Goal: Information Seeking & Learning: Compare options

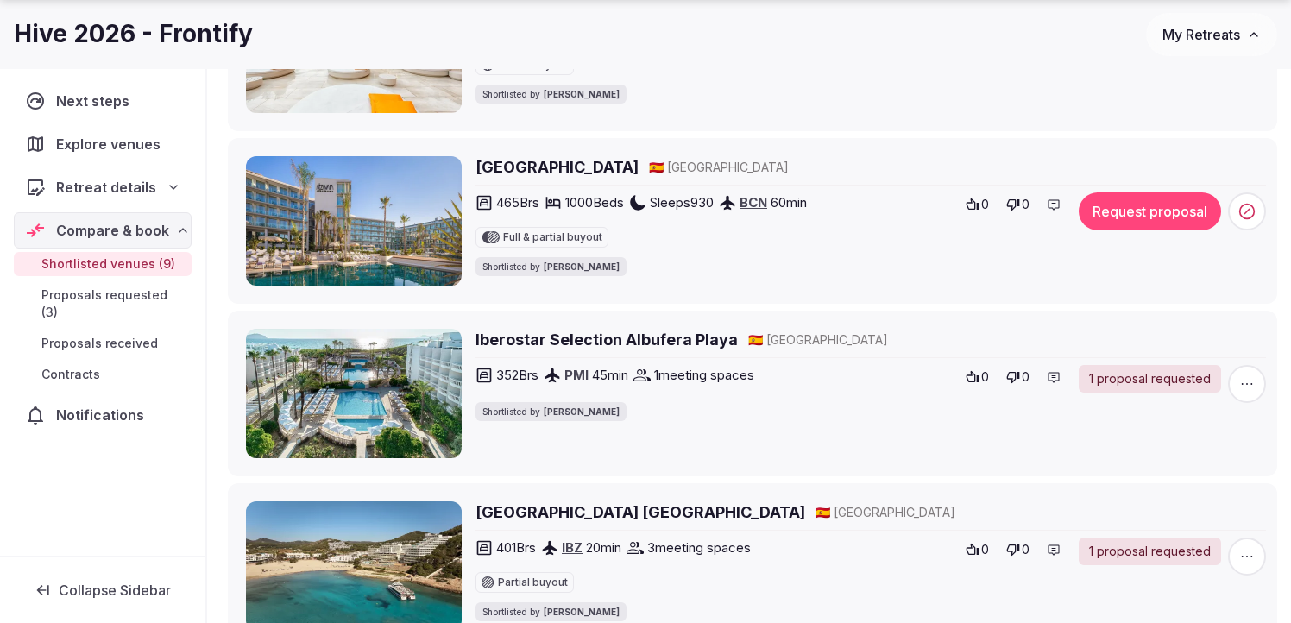
scroll to position [564, 0]
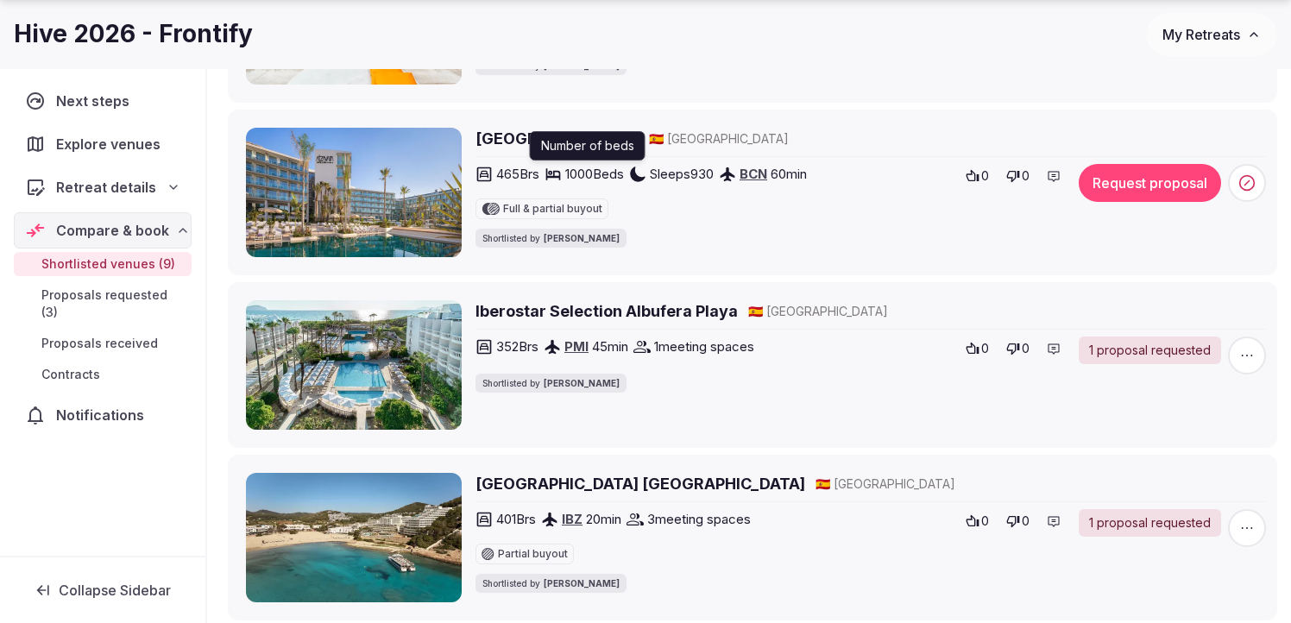
click at [541, 142] on div "Number of beds Number of beds" at bounding box center [588, 145] width 116 height 29
click at [513, 136] on h2 "[GEOGRAPHIC_DATA]" at bounding box center [556, 139] width 163 height 22
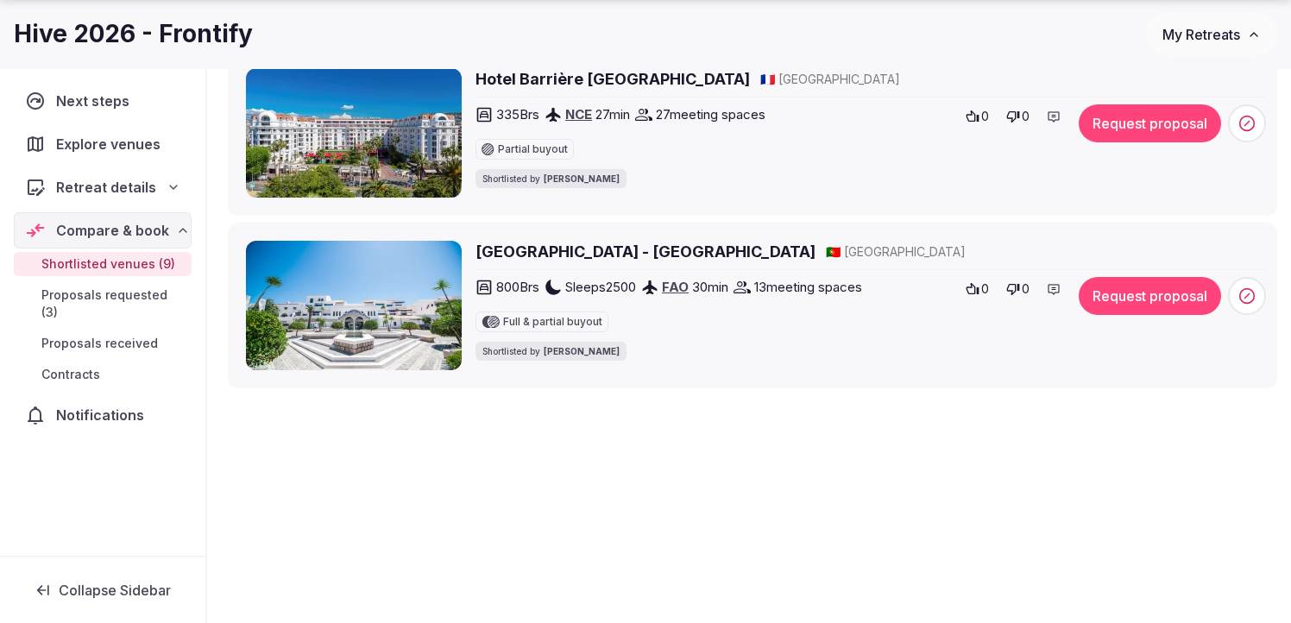
scroll to position [1486, 0]
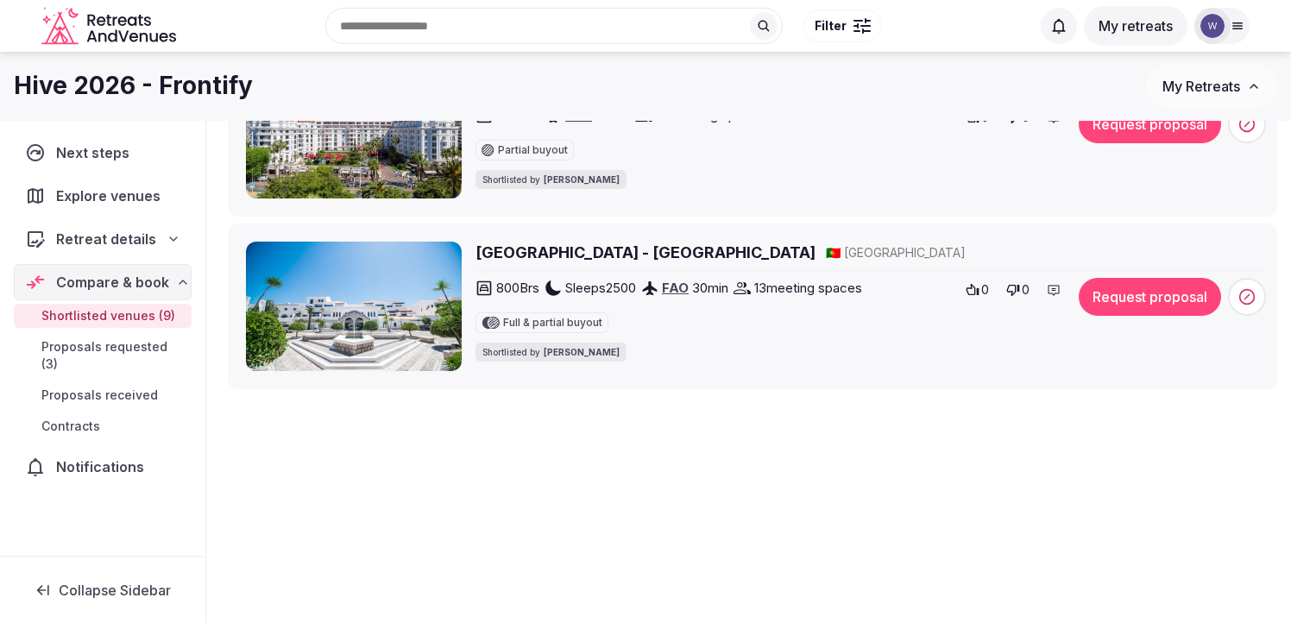
click at [520, 251] on h2 "[GEOGRAPHIC_DATA] - [GEOGRAPHIC_DATA]" at bounding box center [645, 253] width 340 height 22
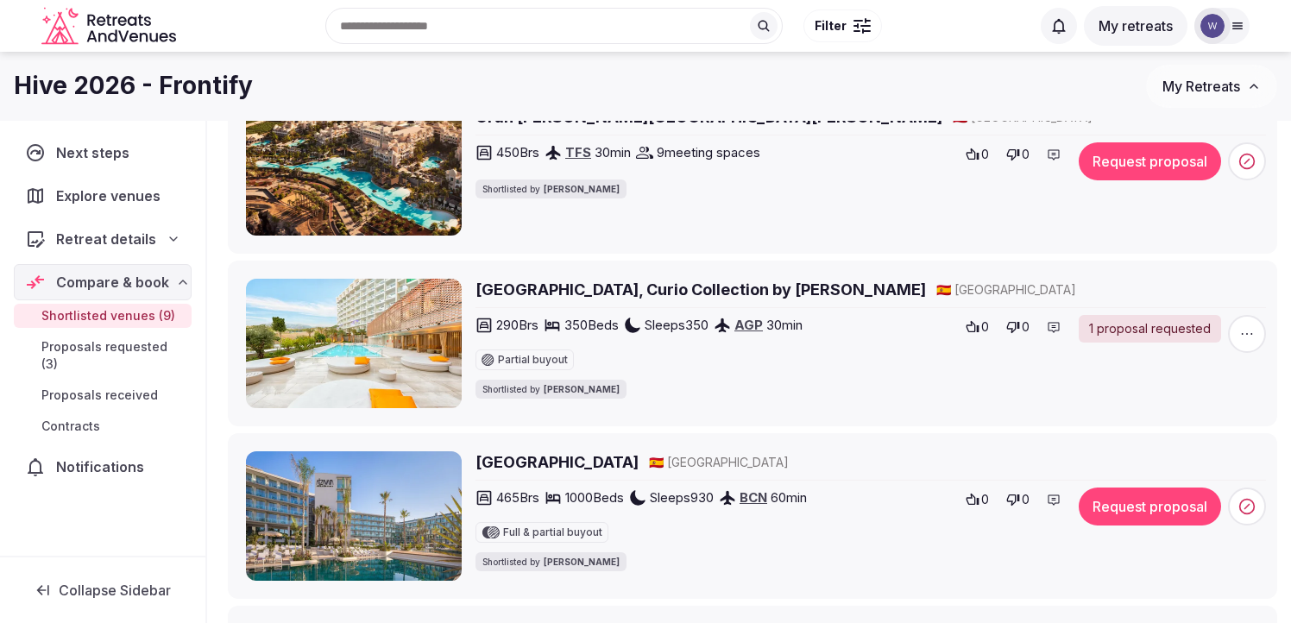
scroll to position [0, 0]
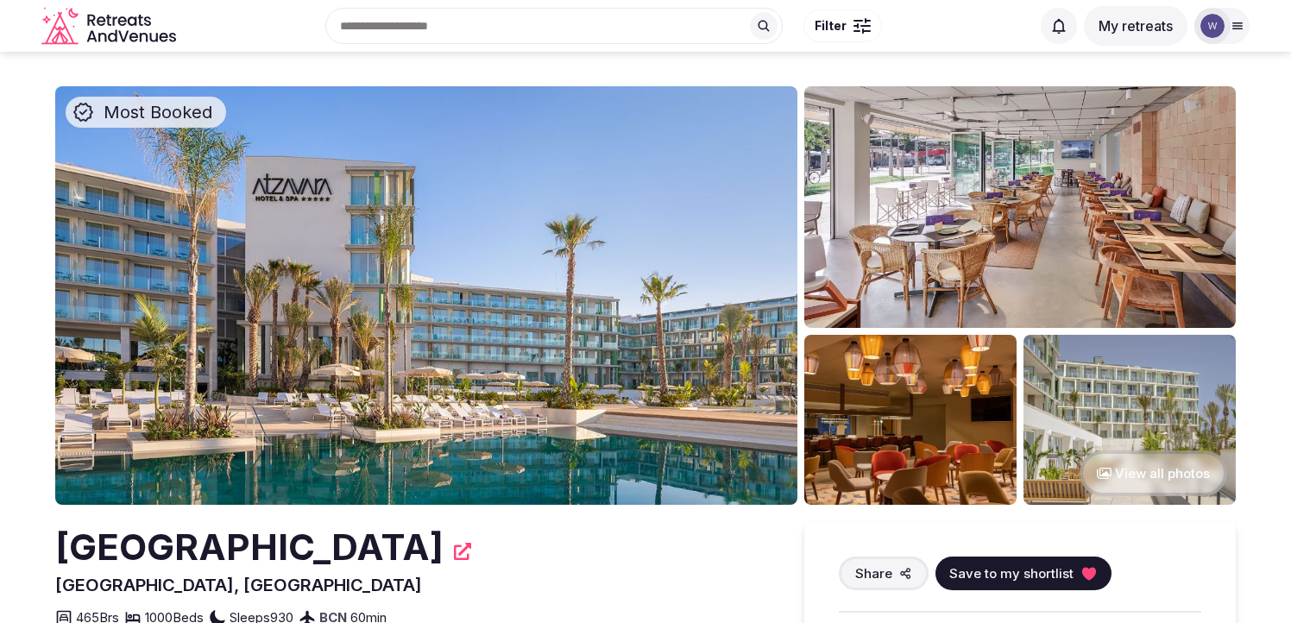
click at [1131, 474] on button "View all photos" at bounding box center [1154, 473] width 148 height 46
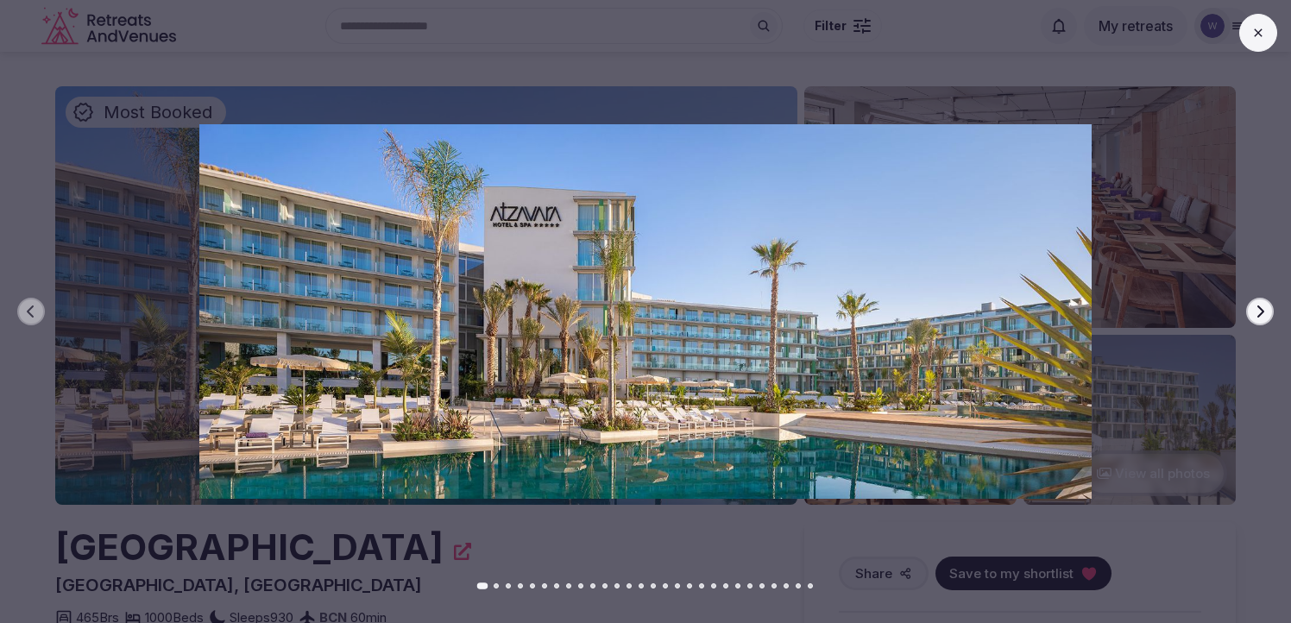
click at [1264, 315] on icon "button" at bounding box center [1260, 312] width 14 height 14
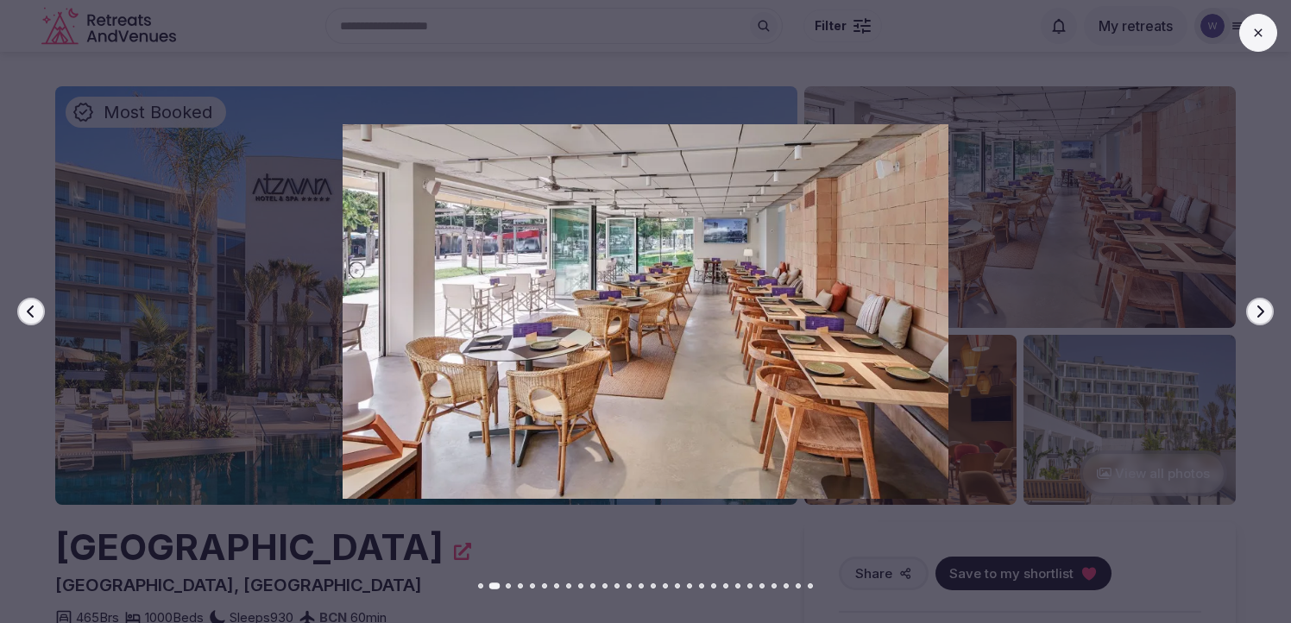
click at [1264, 315] on icon "button" at bounding box center [1260, 312] width 14 height 14
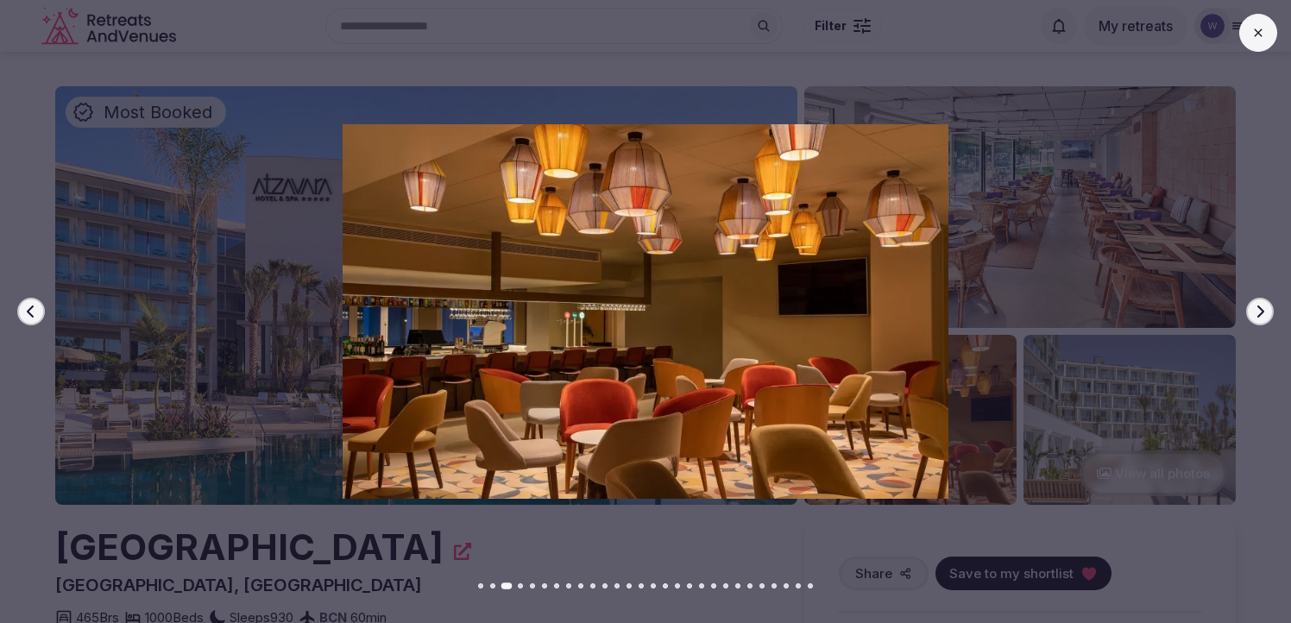
click at [1264, 315] on icon "button" at bounding box center [1260, 312] width 14 height 14
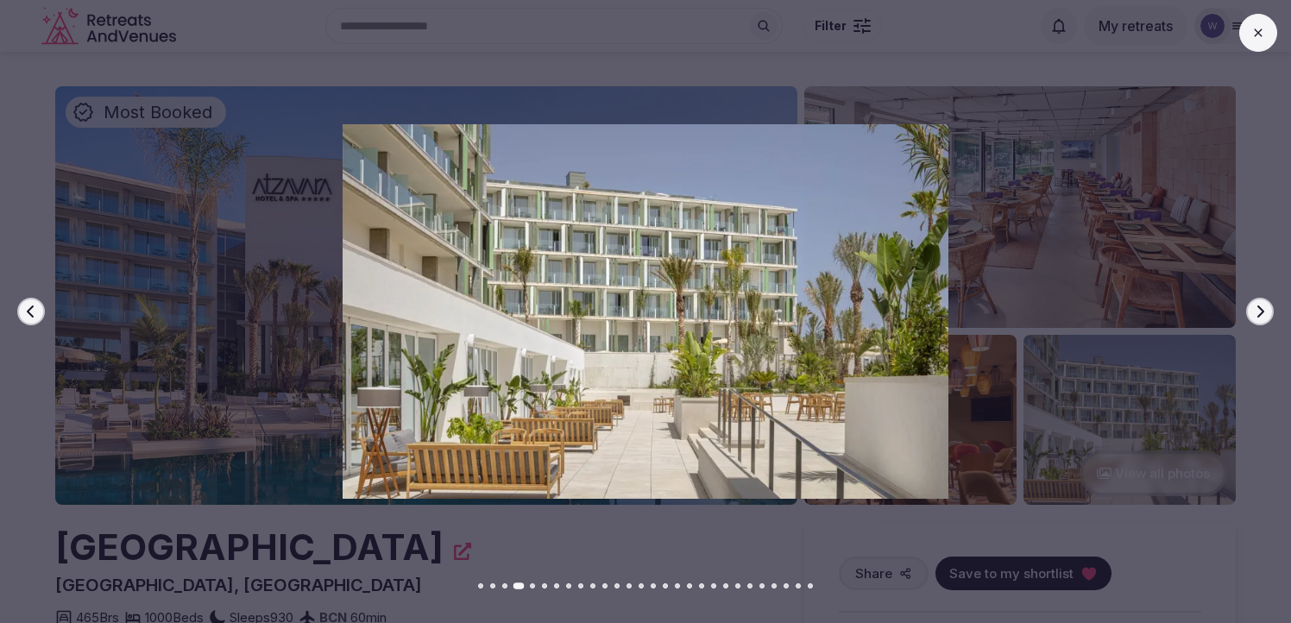
click at [1264, 315] on icon "button" at bounding box center [1260, 312] width 14 height 14
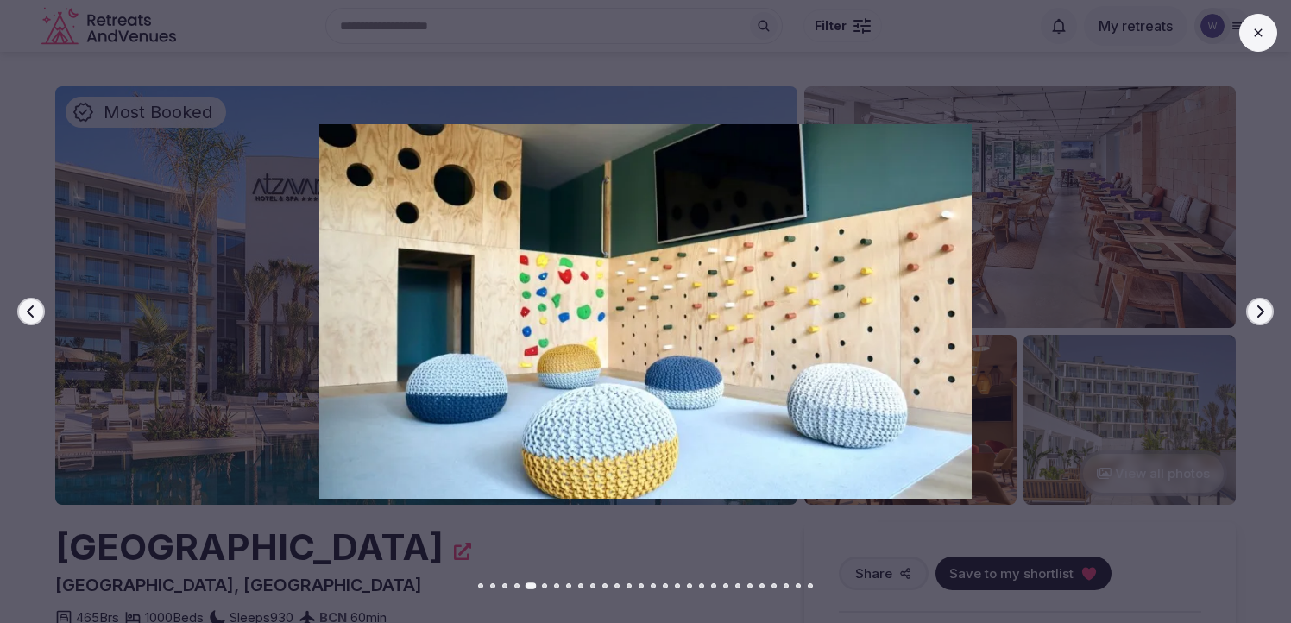
click at [1264, 315] on icon "button" at bounding box center [1260, 312] width 14 height 14
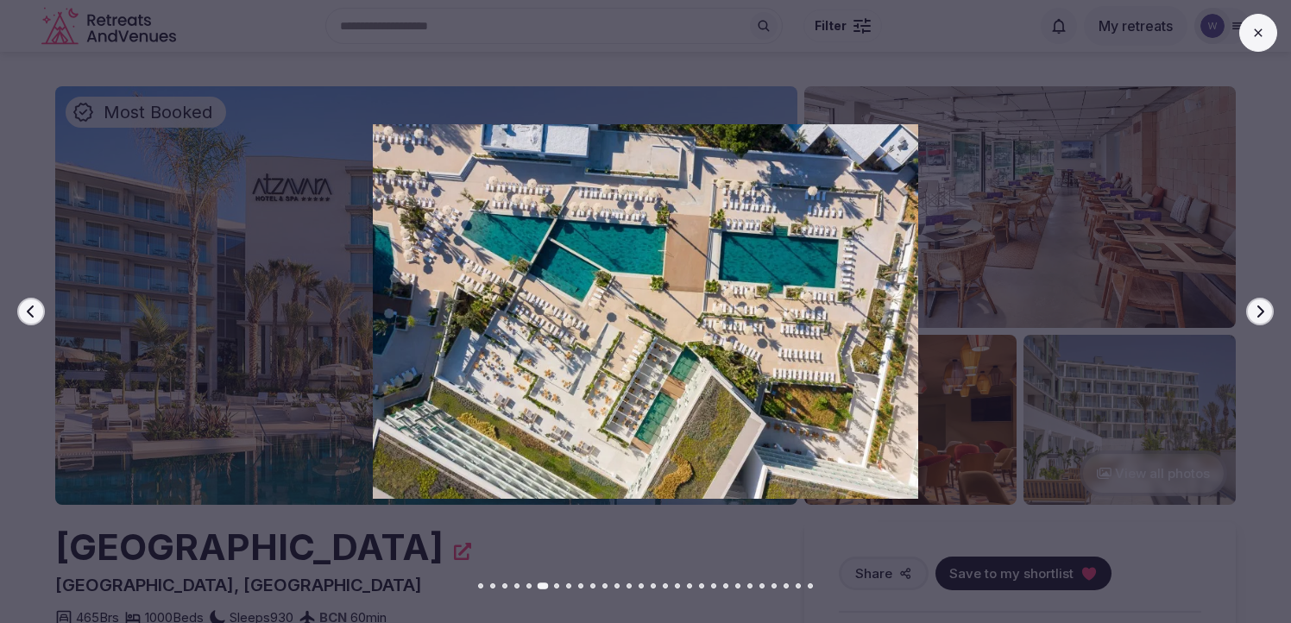
click at [1264, 315] on icon "button" at bounding box center [1260, 312] width 14 height 14
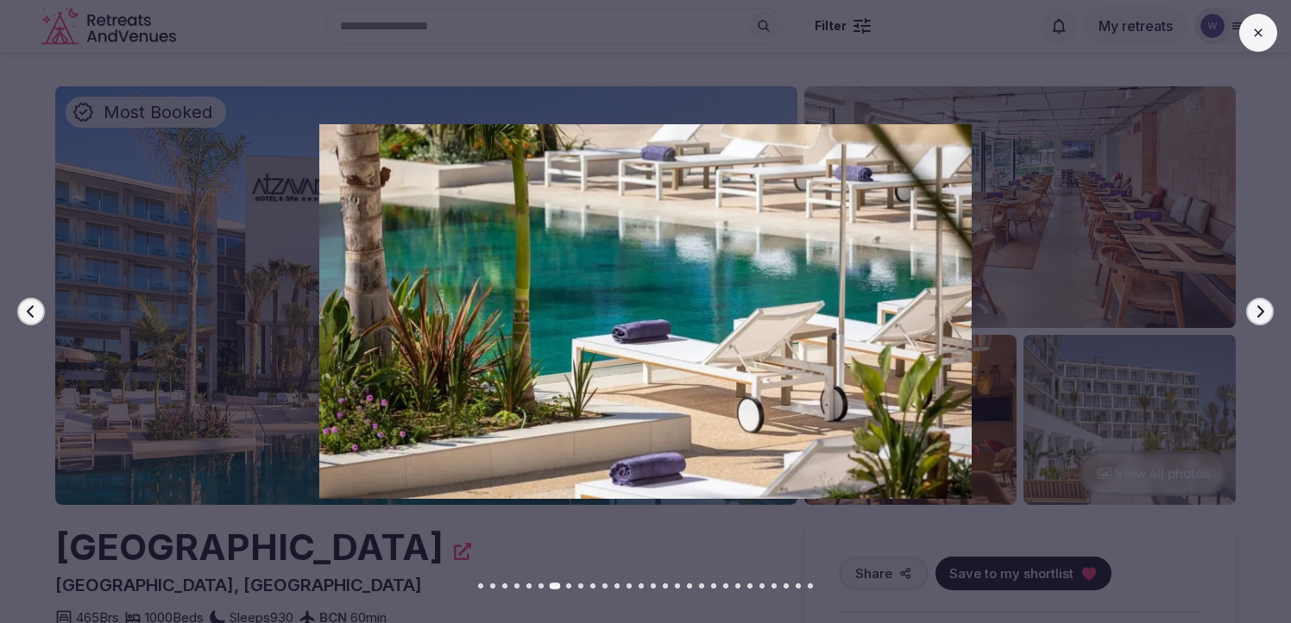
click at [1264, 315] on icon "button" at bounding box center [1260, 312] width 14 height 14
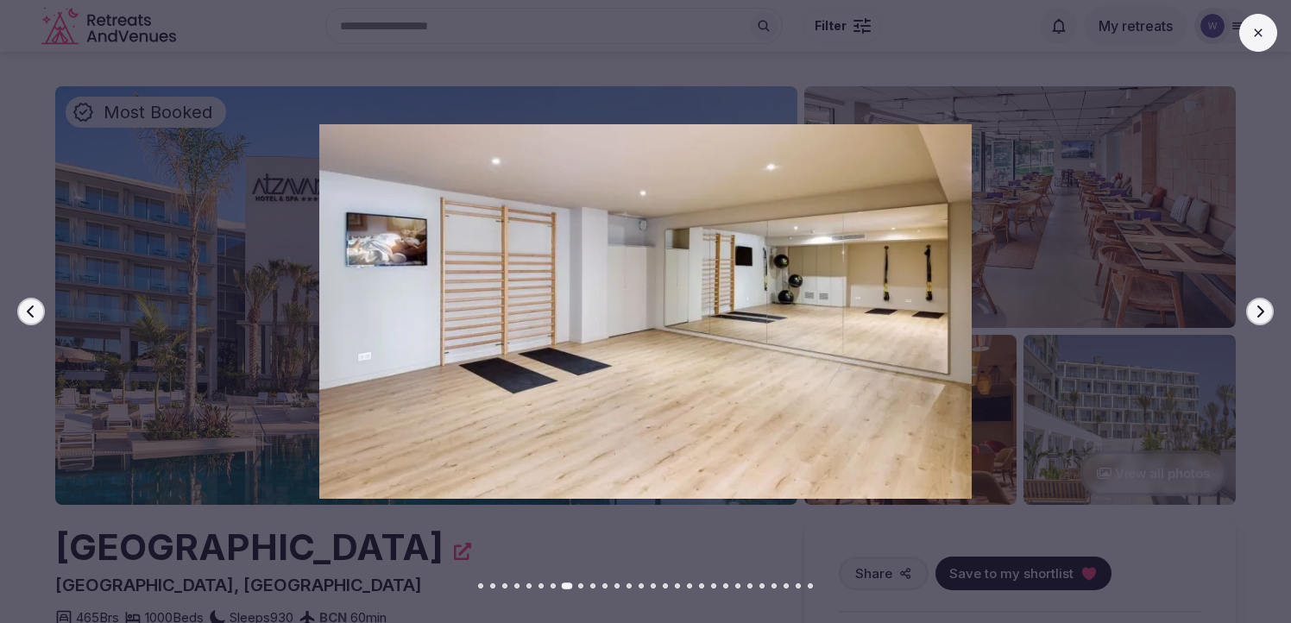
click at [1264, 315] on icon "button" at bounding box center [1260, 312] width 14 height 14
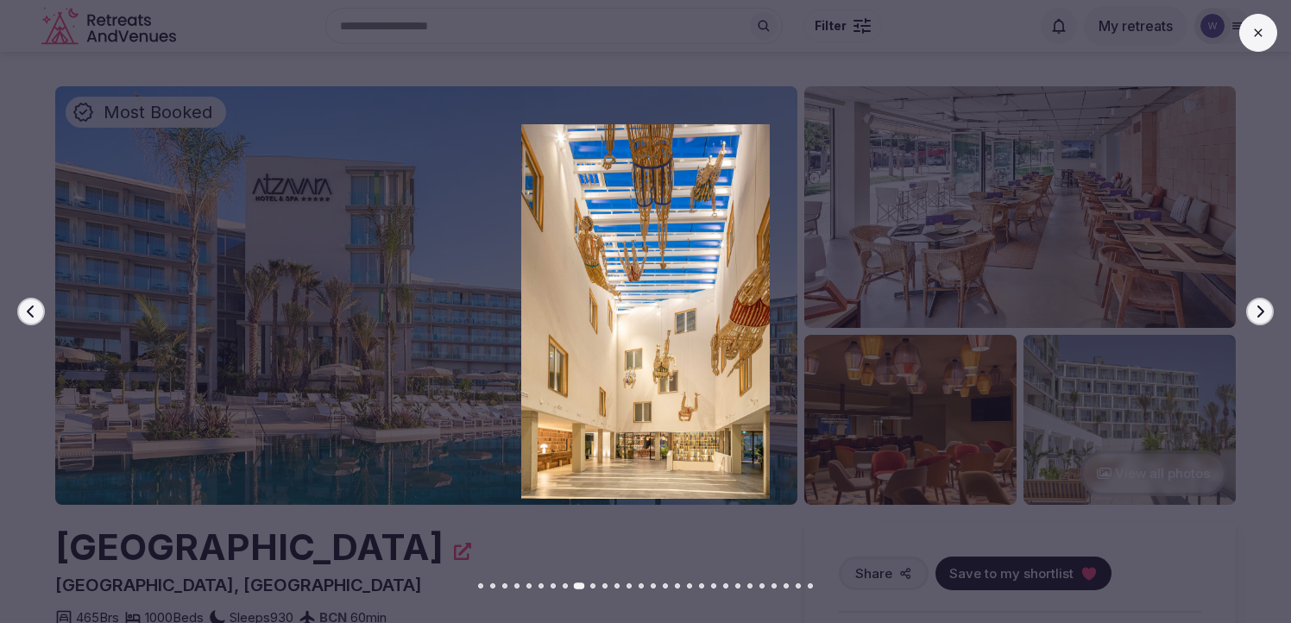
click at [1264, 315] on icon "button" at bounding box center [1260, 312] width 14 height 14
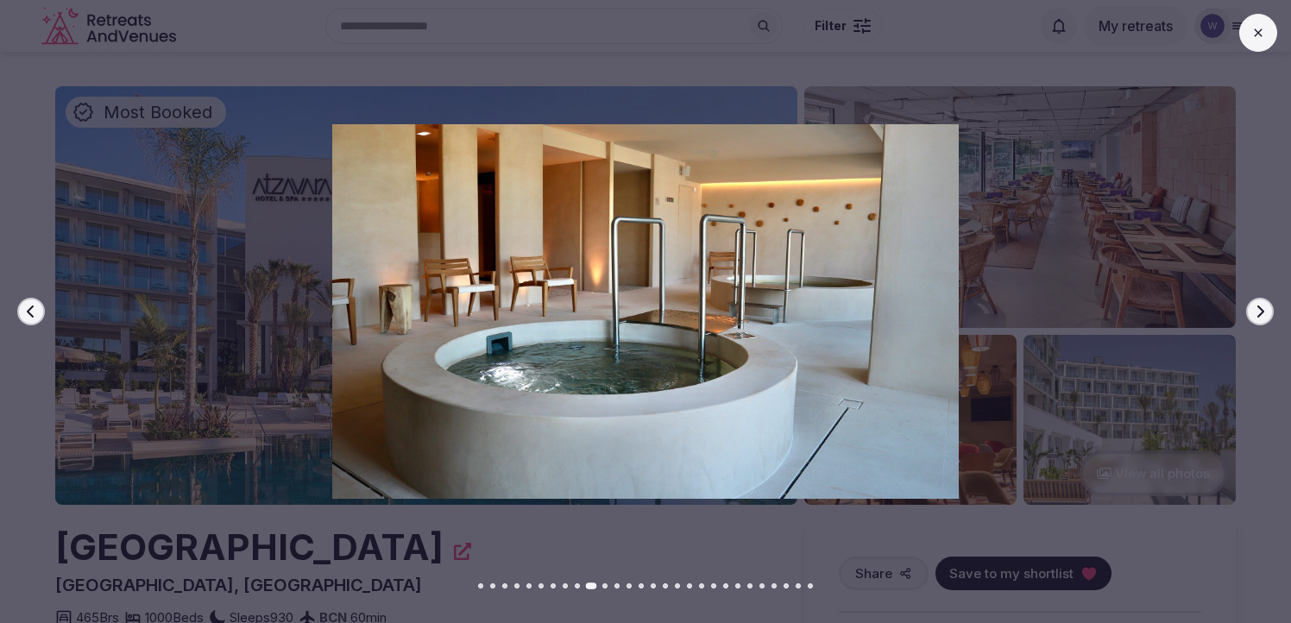
click at [1264, 315] on icon "button" at bounding box center [1260, 312] width 14 height 14
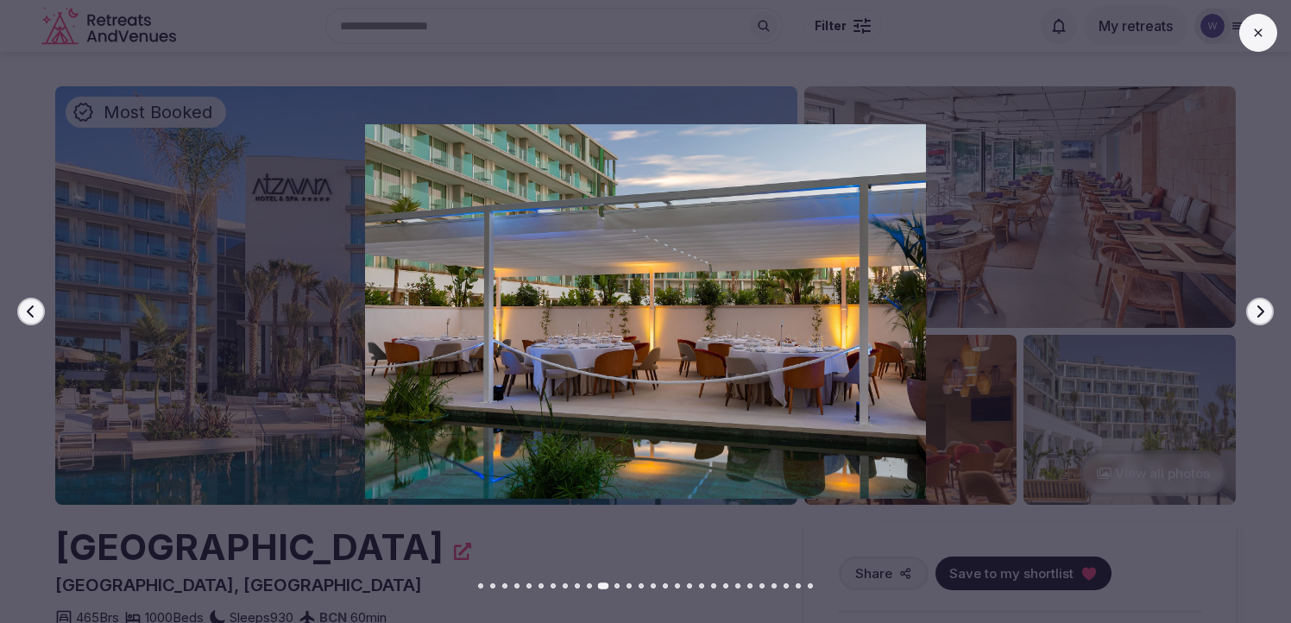
click at [1264, 315] on icon "button" at bounding box center [1260, 312] width 14 height 14
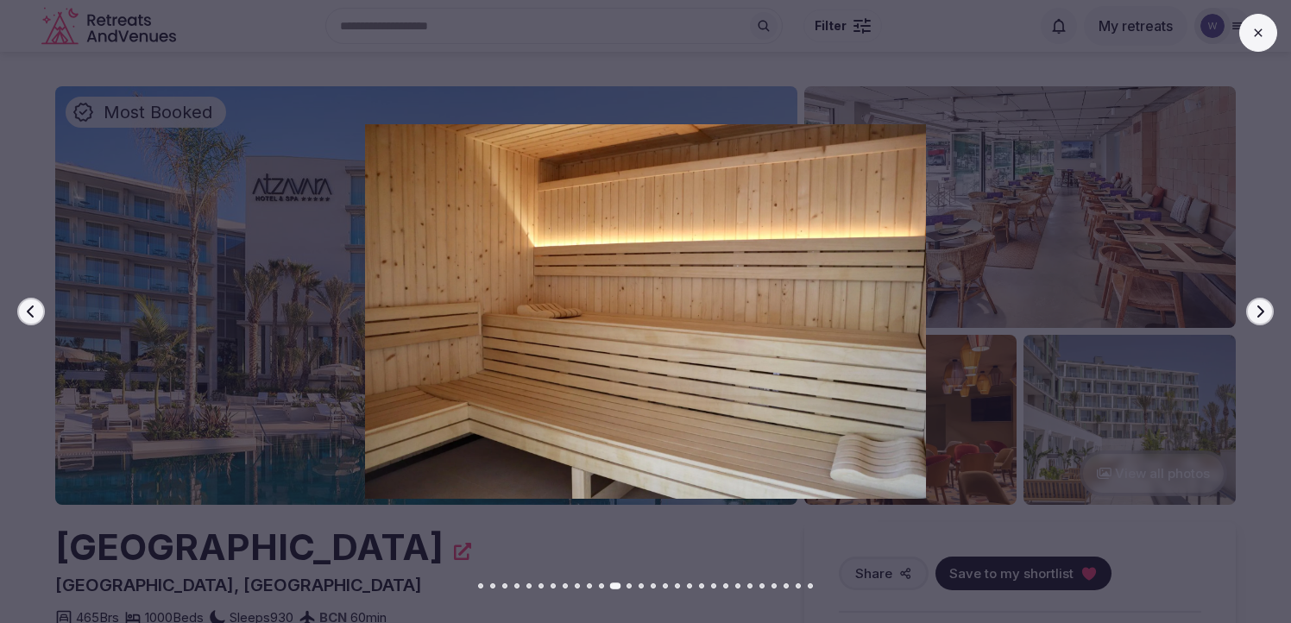
click at [1264, 315] on icon "button" at bounding box center [1260, 312] width 14 height 14
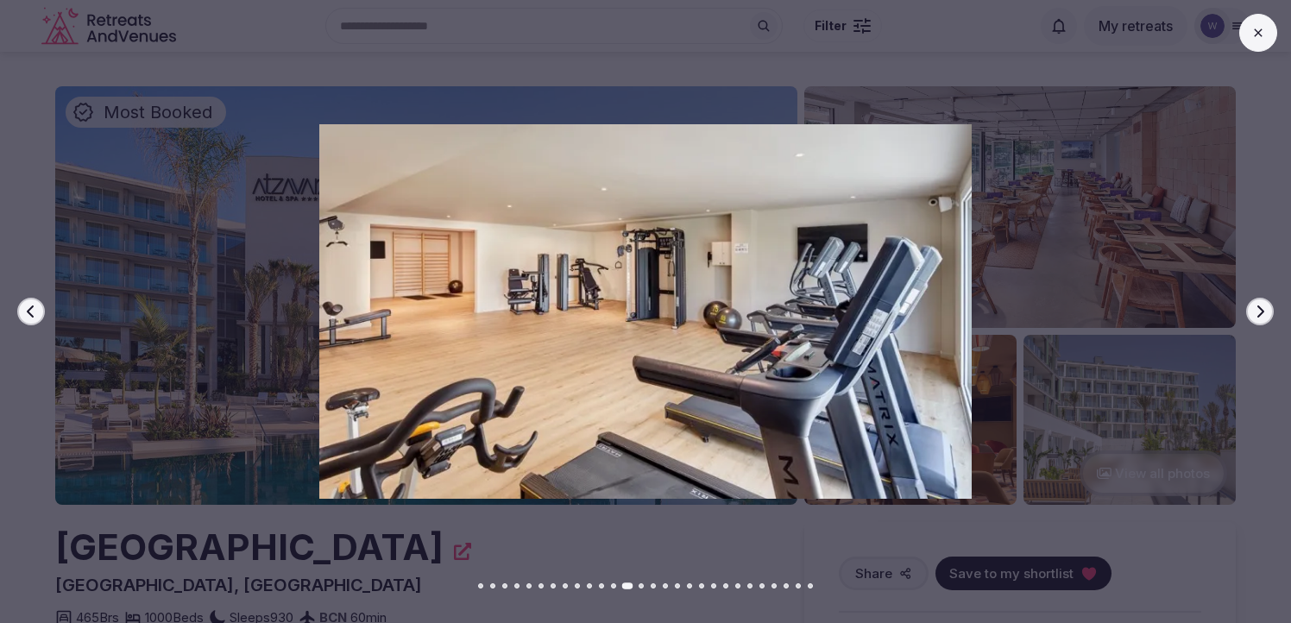
click at [1264, 315] on icon "button" at bounding box center [1260, 312] width 14 height 14
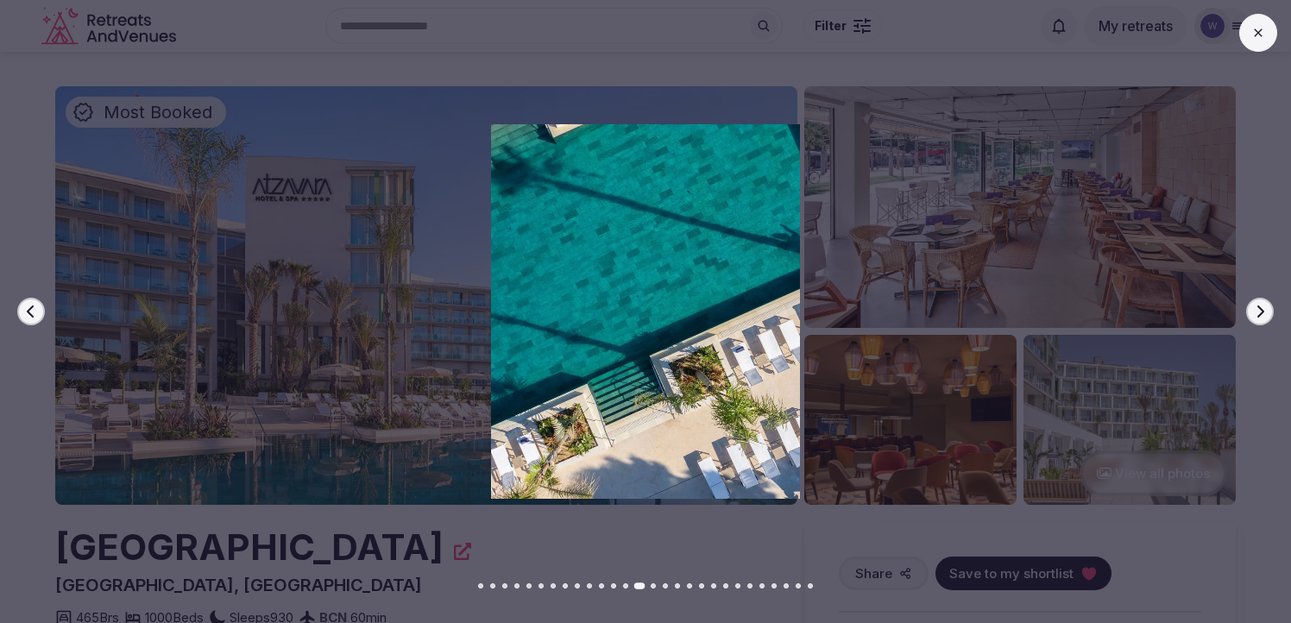
click at [1264, 315] on icon "button" at bounding box center [1260, 312] width 14 height 14
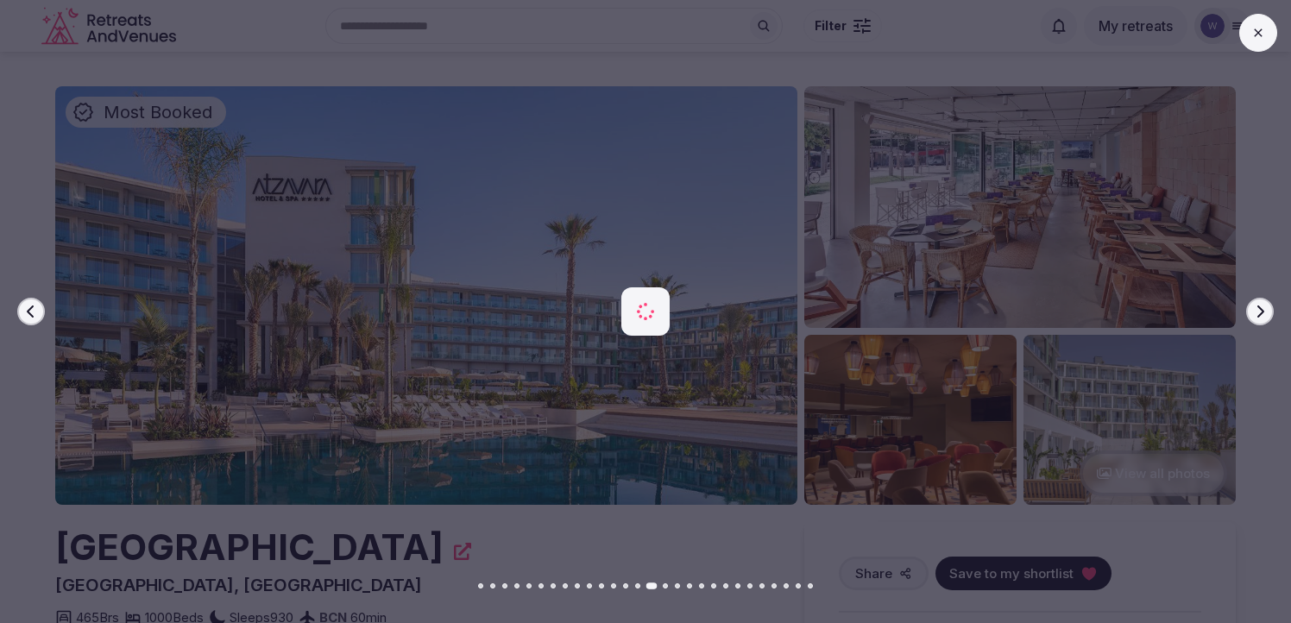
click at [1264, 315] on icon "button" at bounding box center [1260, 312] width 14 height 14
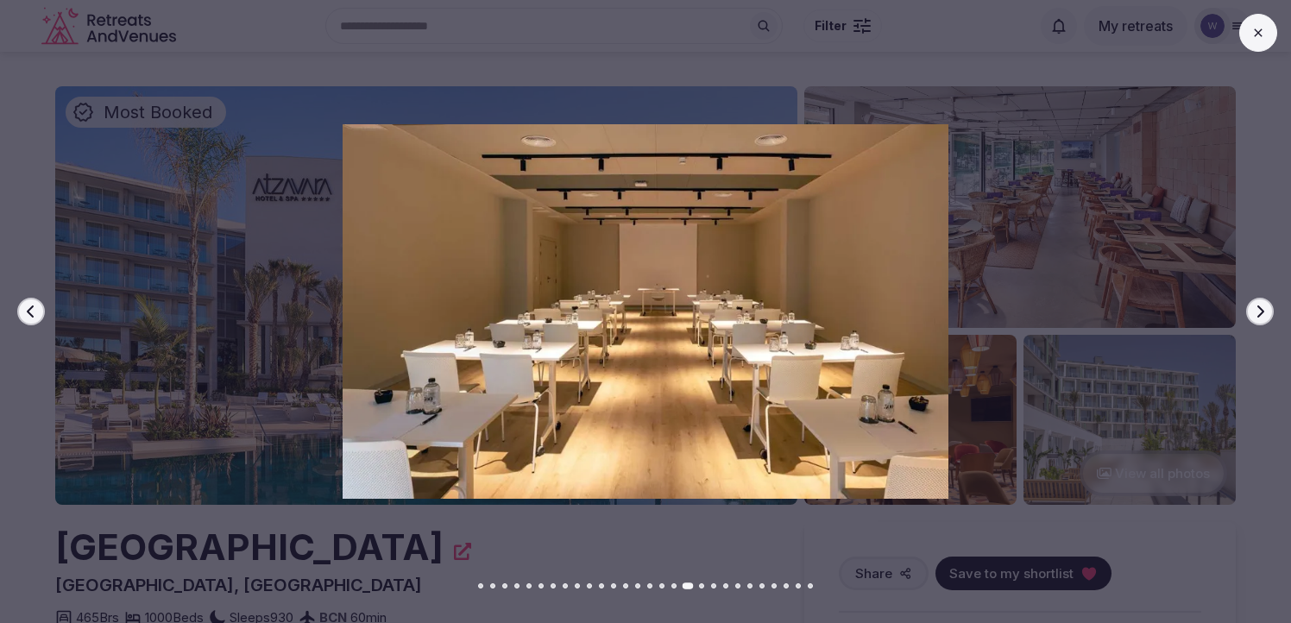
click at [1264, 315] on icon "button" at bounding box center [1260, 312] width 14 height 14
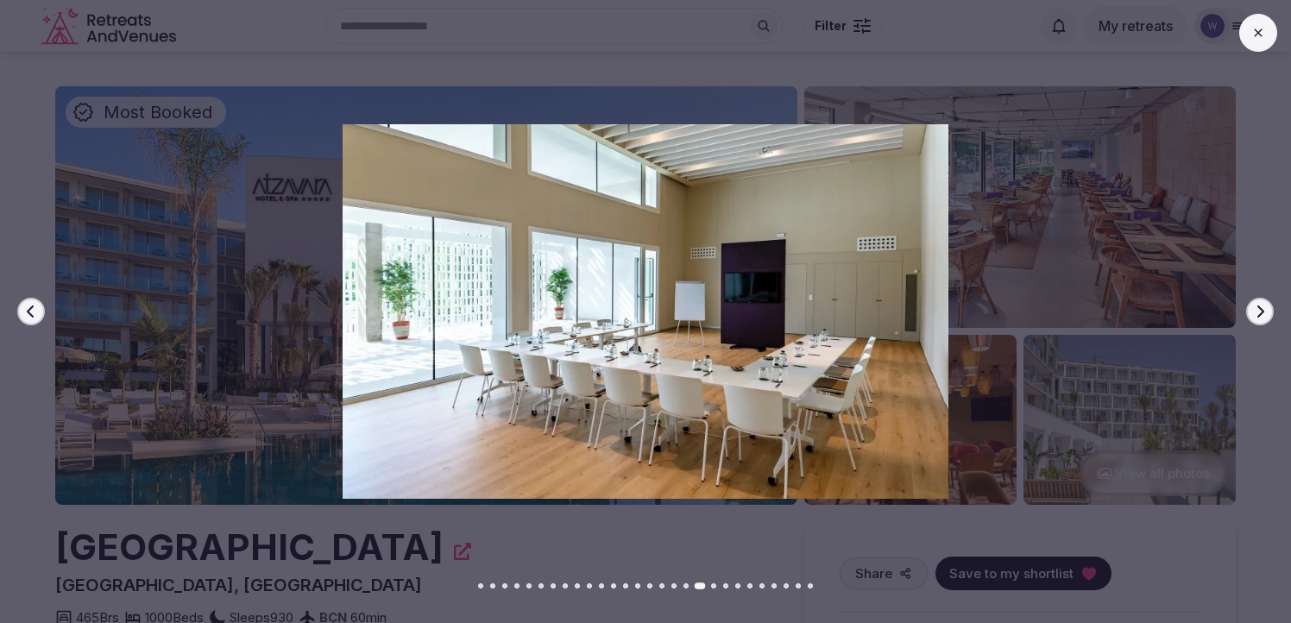
click at [1257, 37] on icon at bounding box center [1258, 33] width 14 height 14
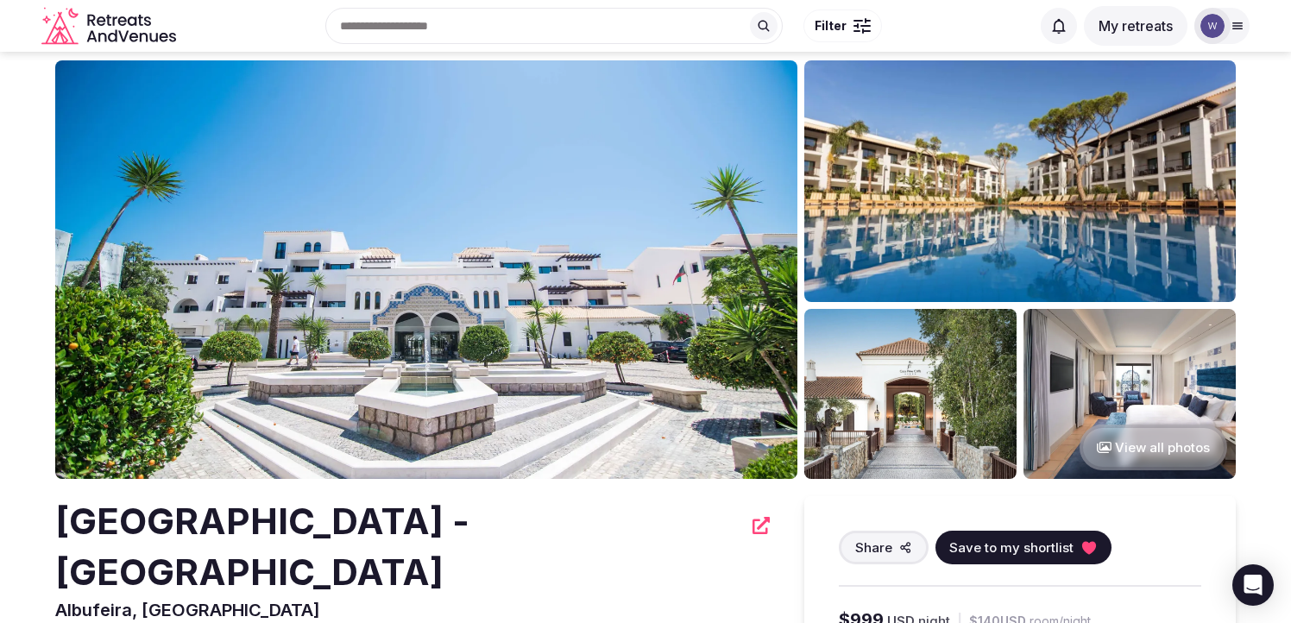
scroll to position [17, 0]
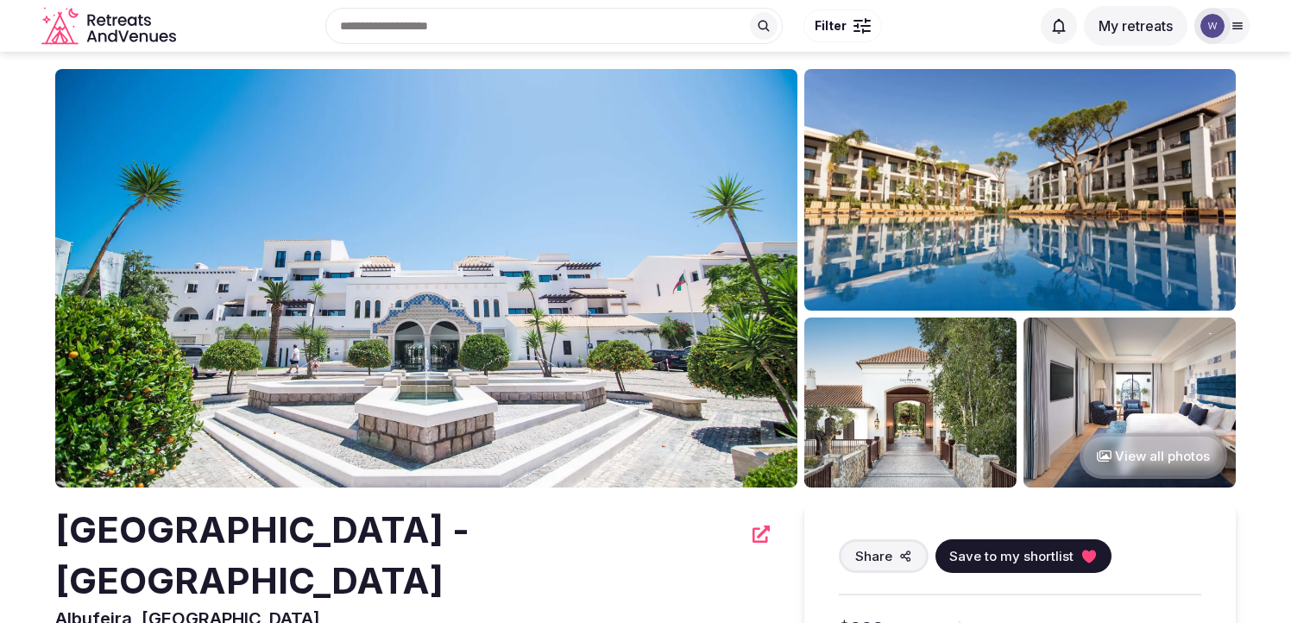
click at [1122, 457] on button "View all photos" at bounding box center [1154, 456] width 148 height 46
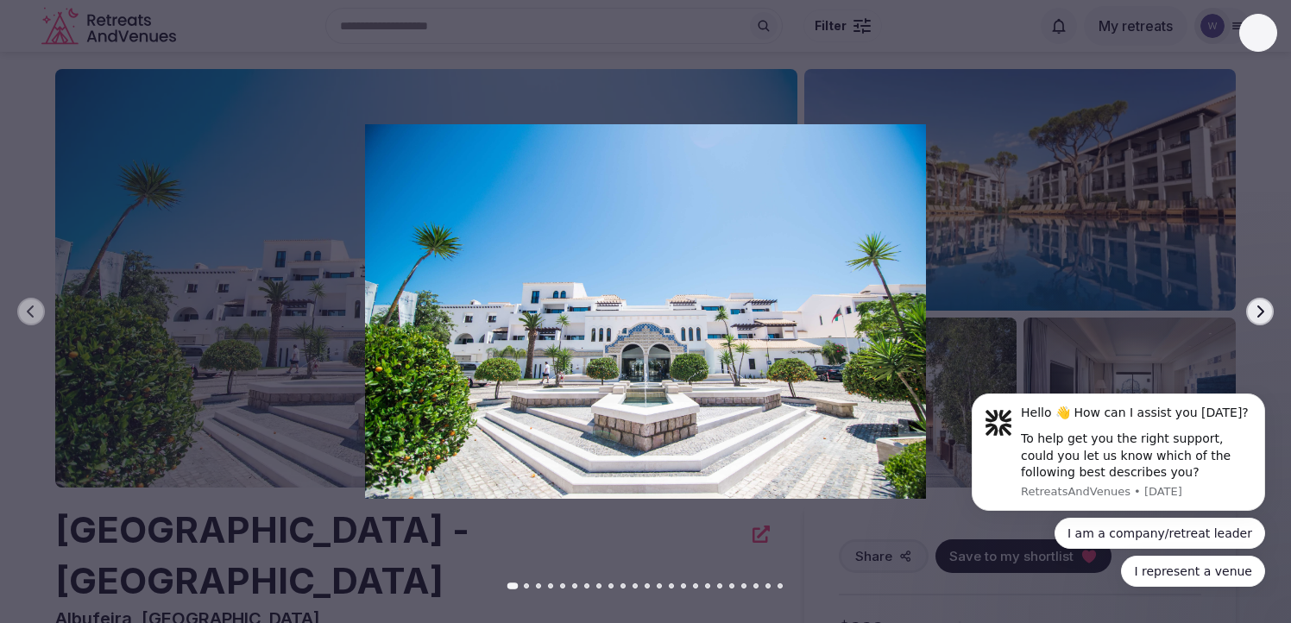
scroll to position [0, 0]
click at [1261, 312] on icon "button" at bounding box center [1260, 312] width 14 height 14
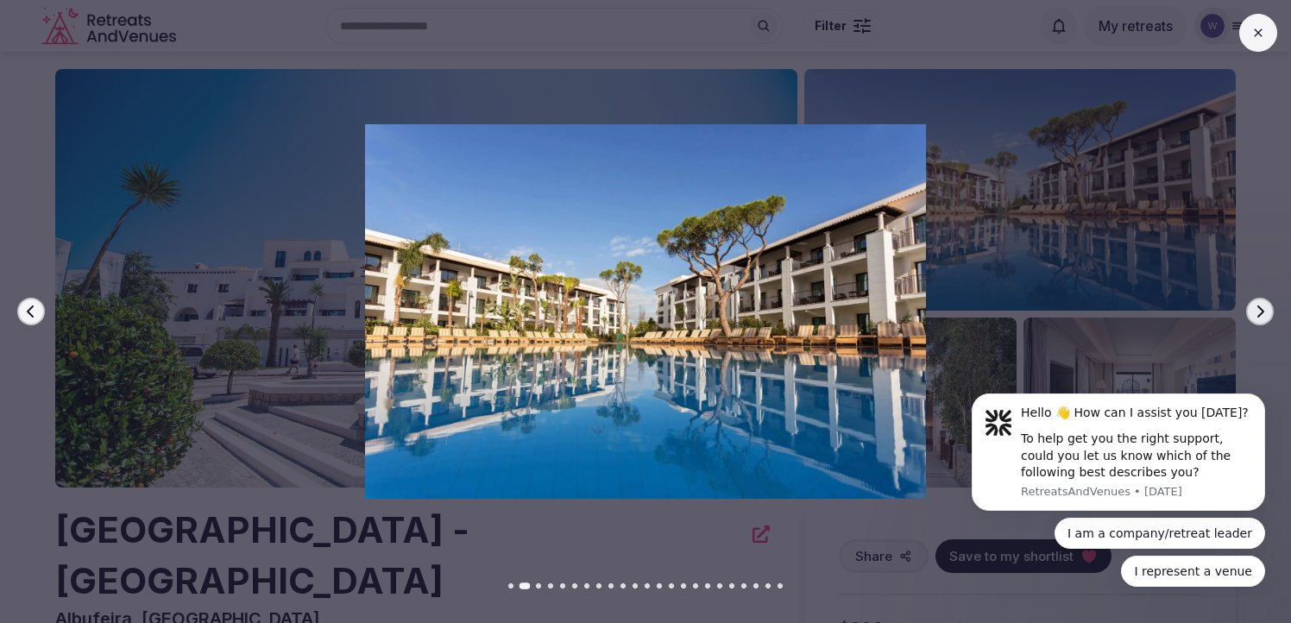
click at [1261, 312] on icon "button" at bounding box center [1260, 312] width 14 height 14
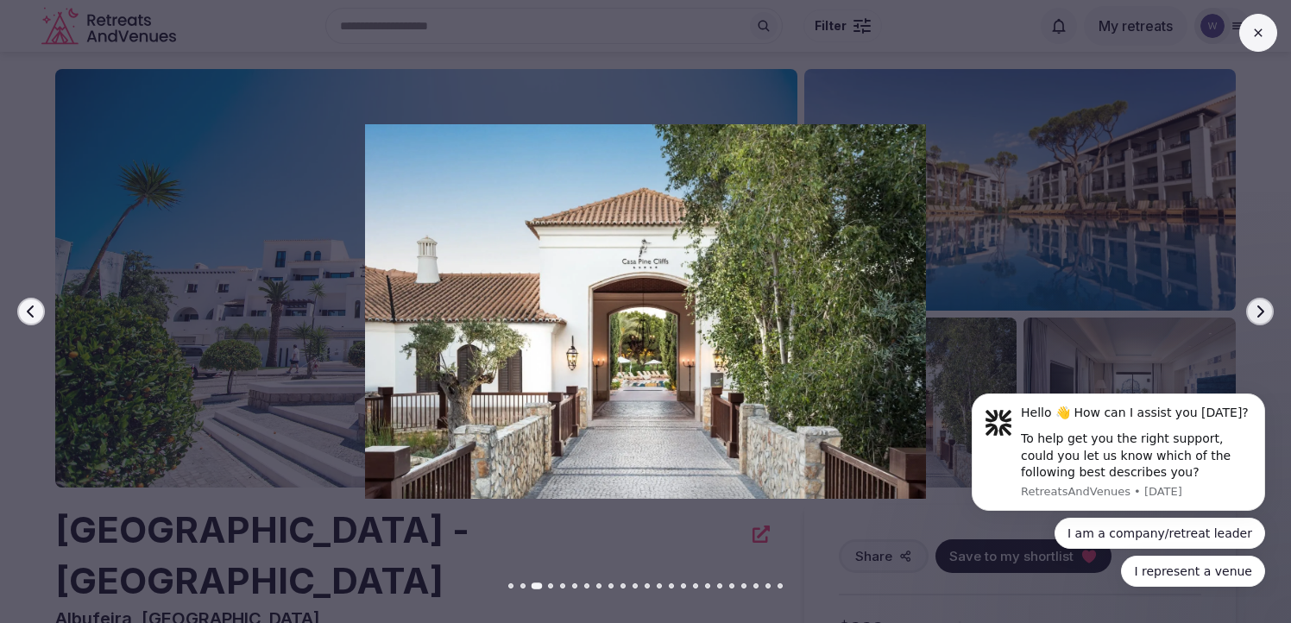
click at [1261, 312] on icon "button" at bounding box center [1260, 312] width 14 height 14
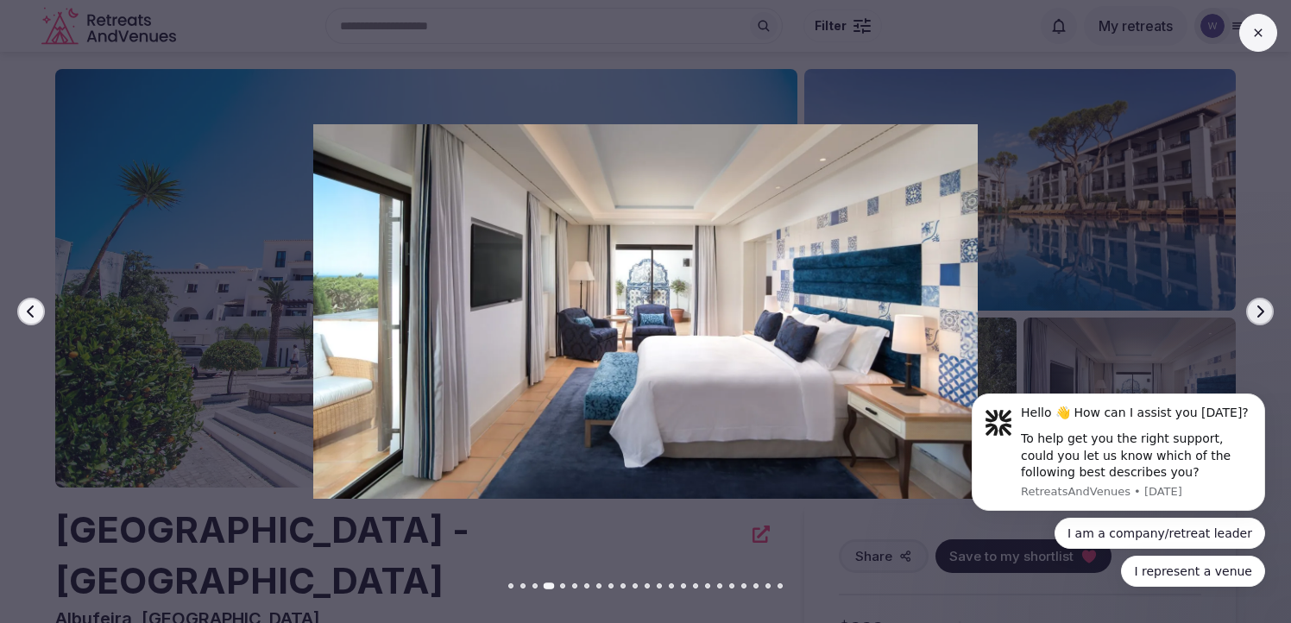
click at [1261, 312] on icon "button" at bounding box center [1260, 312] width 14 height 14
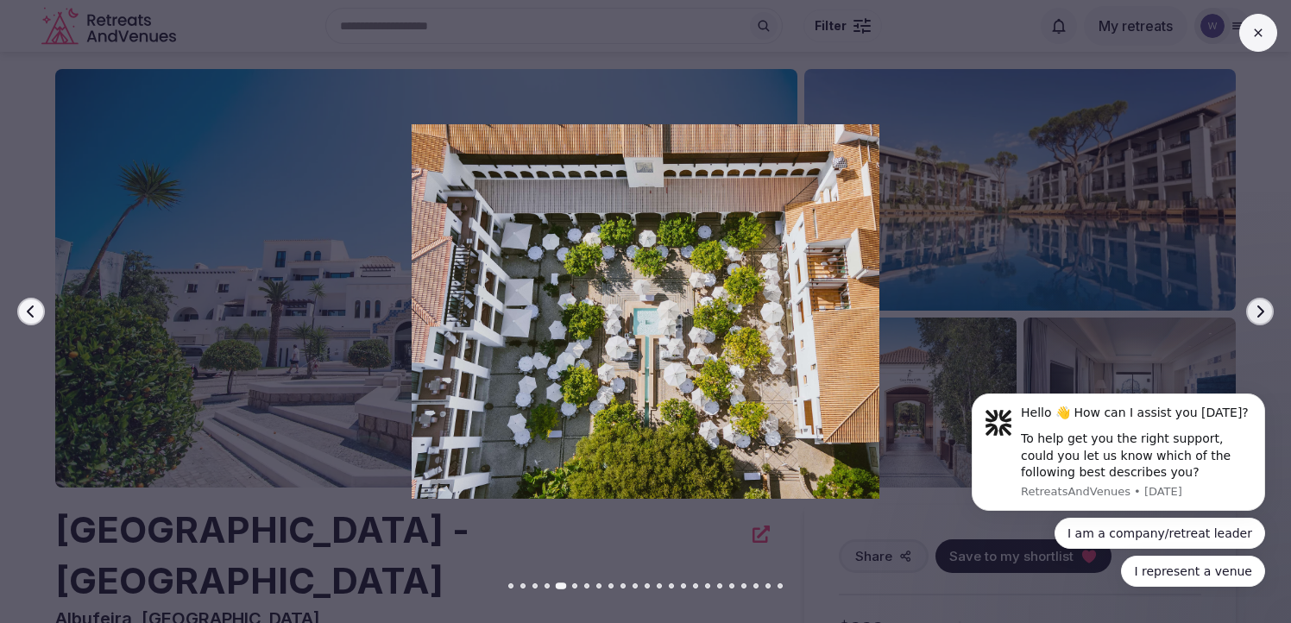
click at [1261, 312] on icon "button" at bounding box center [1260, 312] width 14 height 14
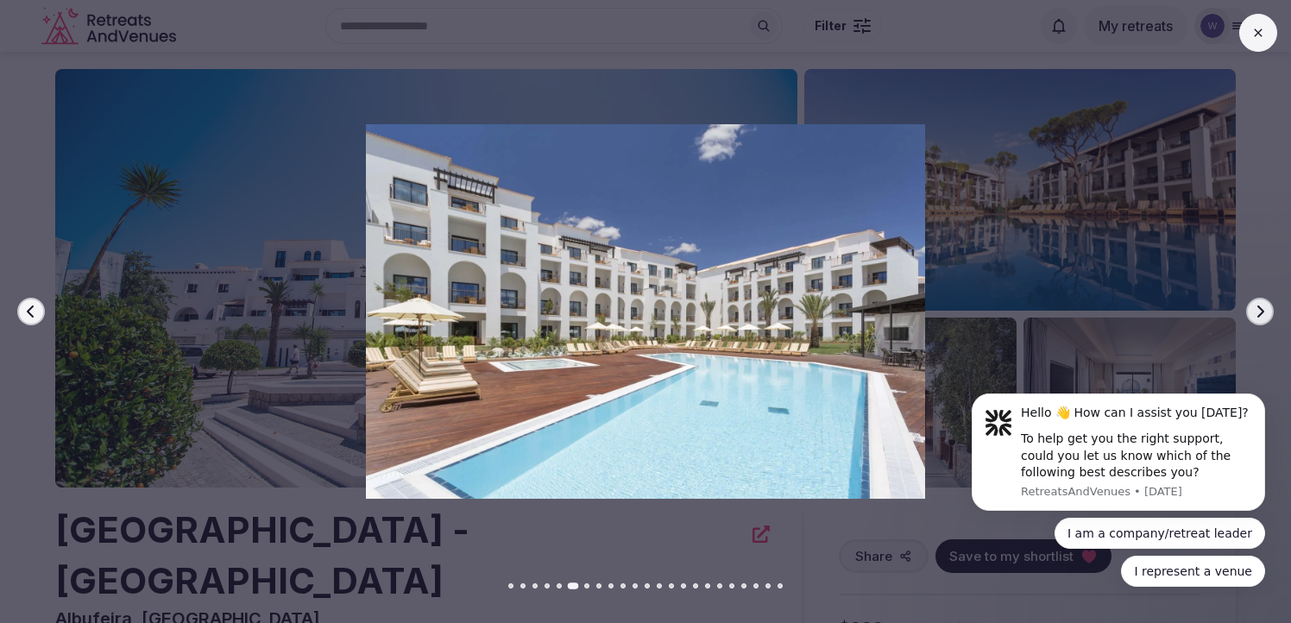
click at [1261, 312] on icon "button" at bounding box center [1260, 312] width 14 height 14
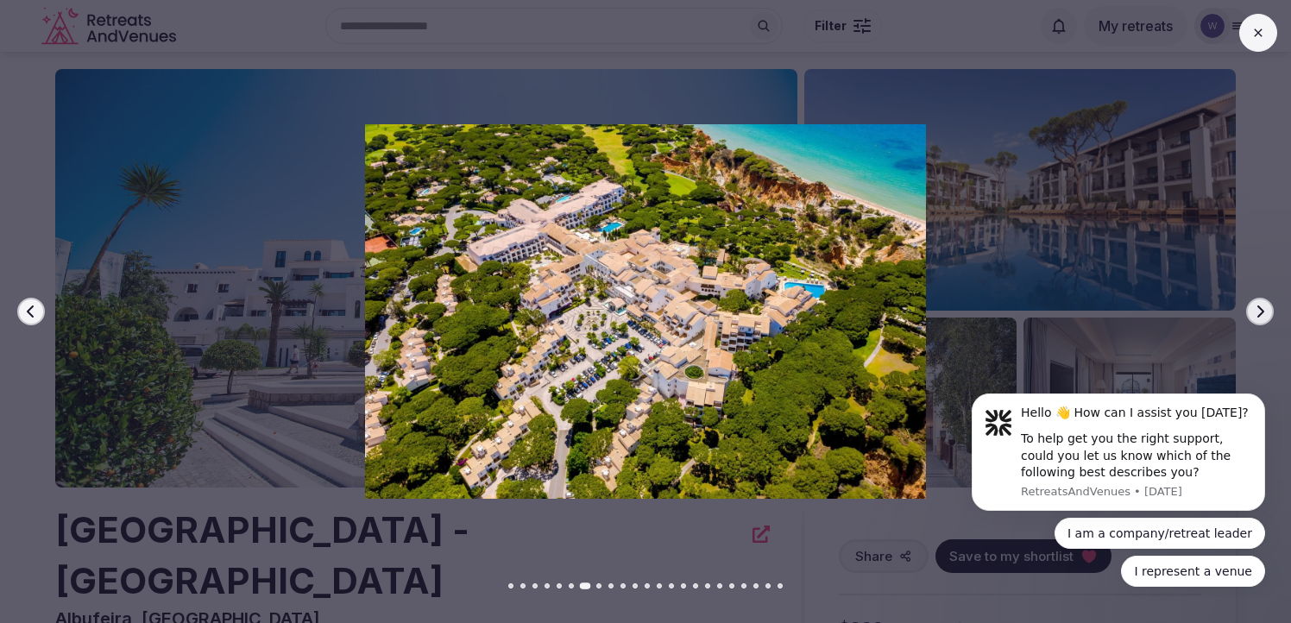
click at [1261, 312] on icon "button" at bounding box center [1260, 312] width 14 height 14
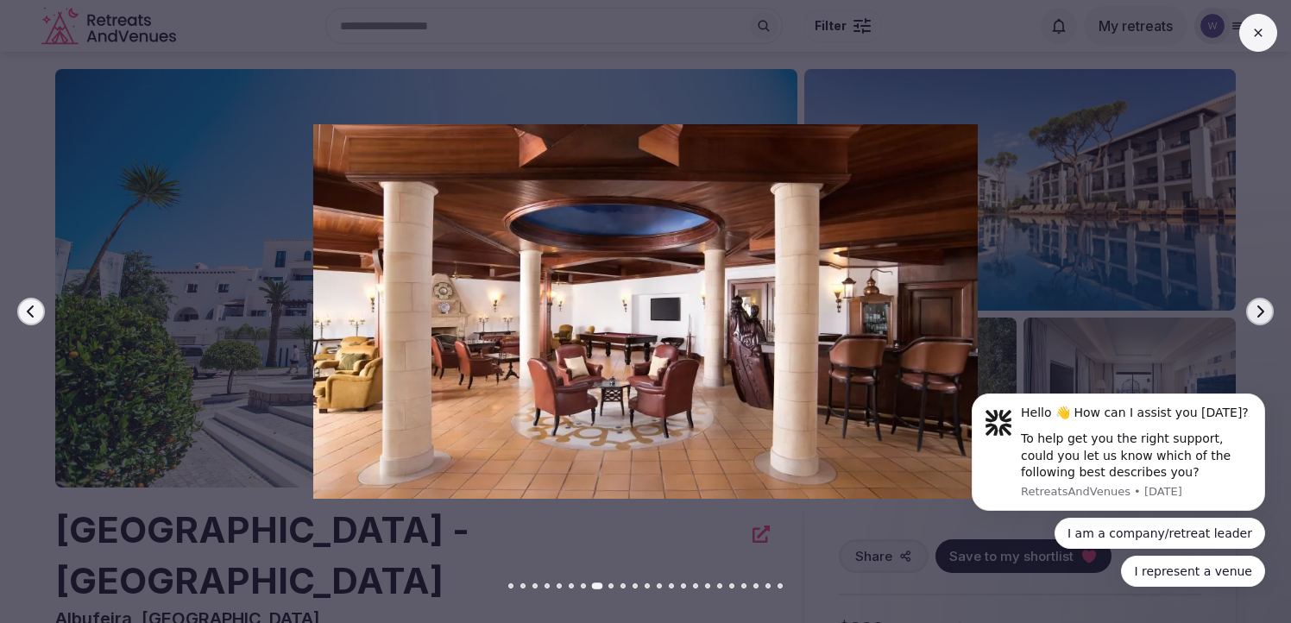
click at [1261, 312] on icon "button" at bounding box center [1260, 312] width 14 height 14
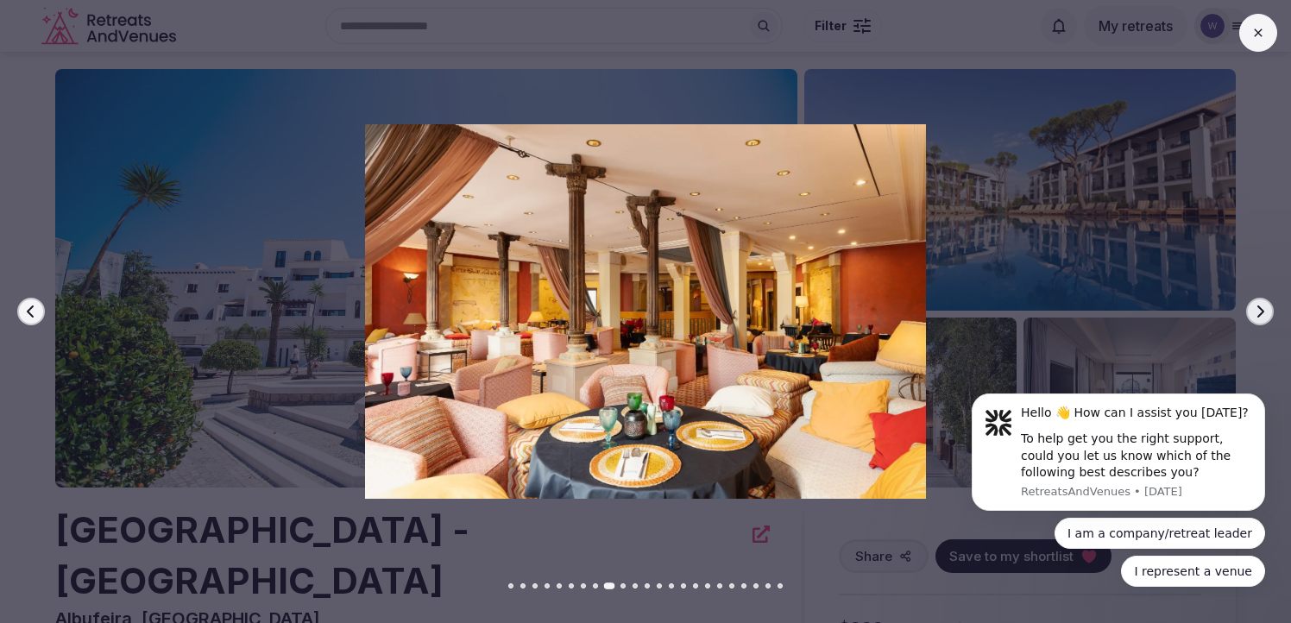
click at [1261, 312] on icon "button" at bounding box center [1260, 312] width 14 height 14
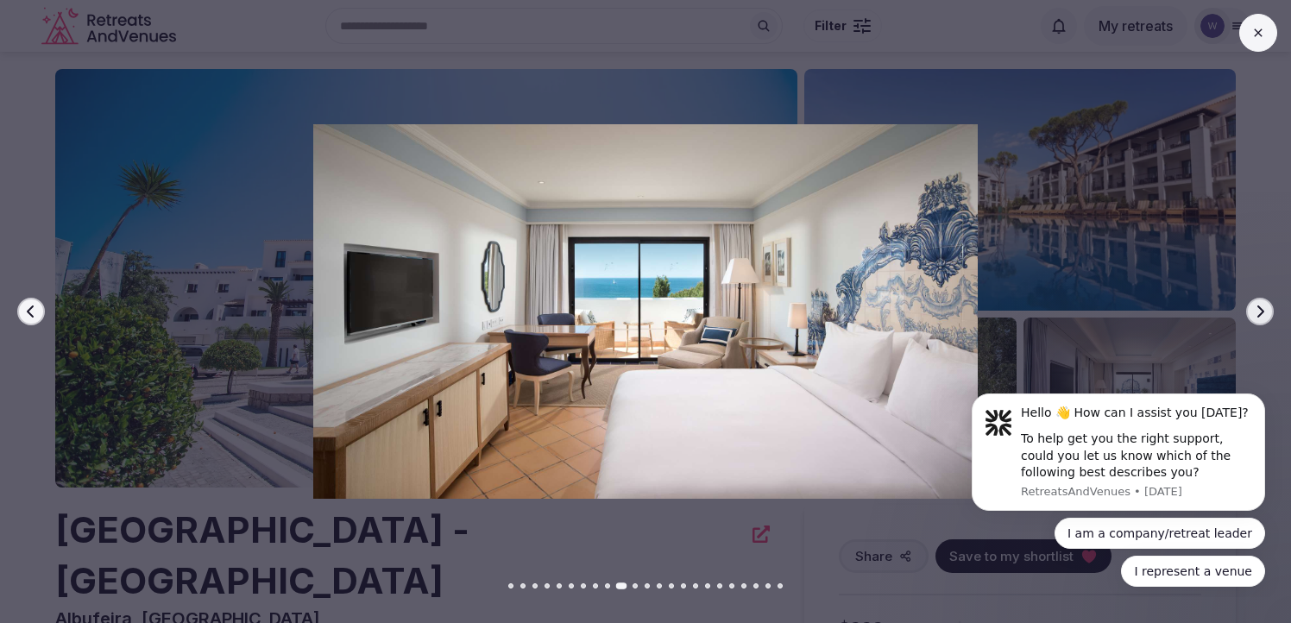
click at [1267, 32] on button at bounding box center [1258, 33] width 38 height 38
